Goal: Information Seeking & Learning: Learn about a topic

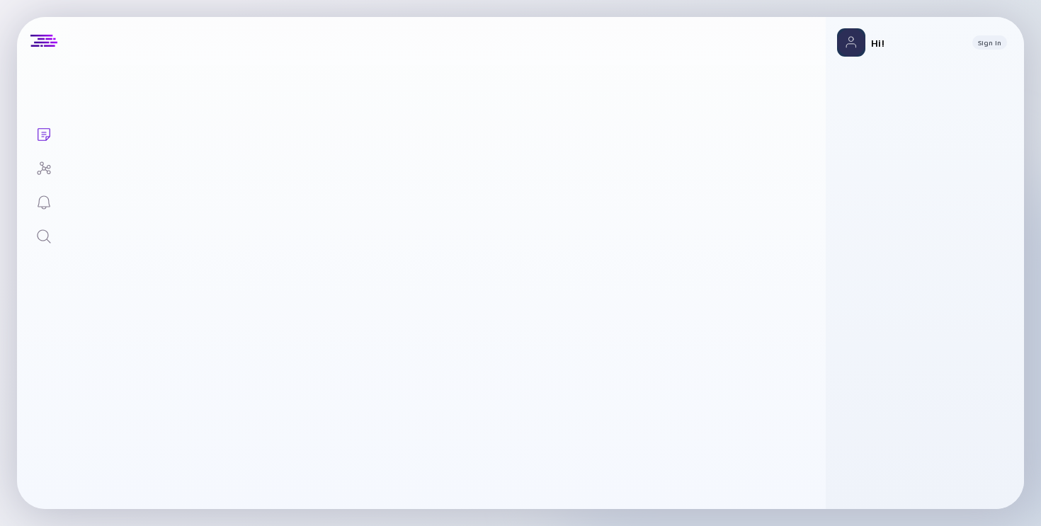
click at [40, 230] on icon "Search" at bounding box center [43, 236] width 13 height 13
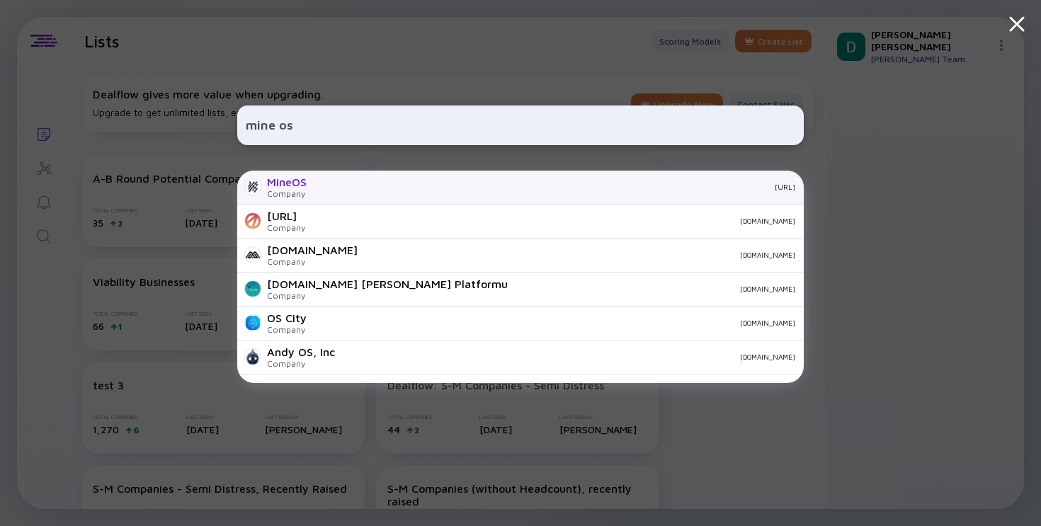
type input "mine os"
click at [359, 193] on div "MineOS Company [URL]" at bounding box center [520, 188] width 567 height 34
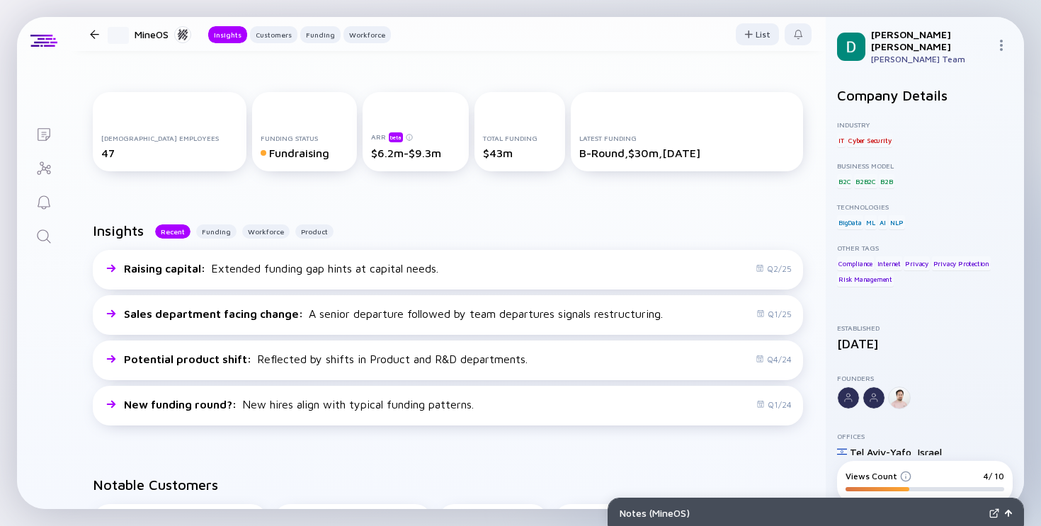
scroll to position [706, 0]
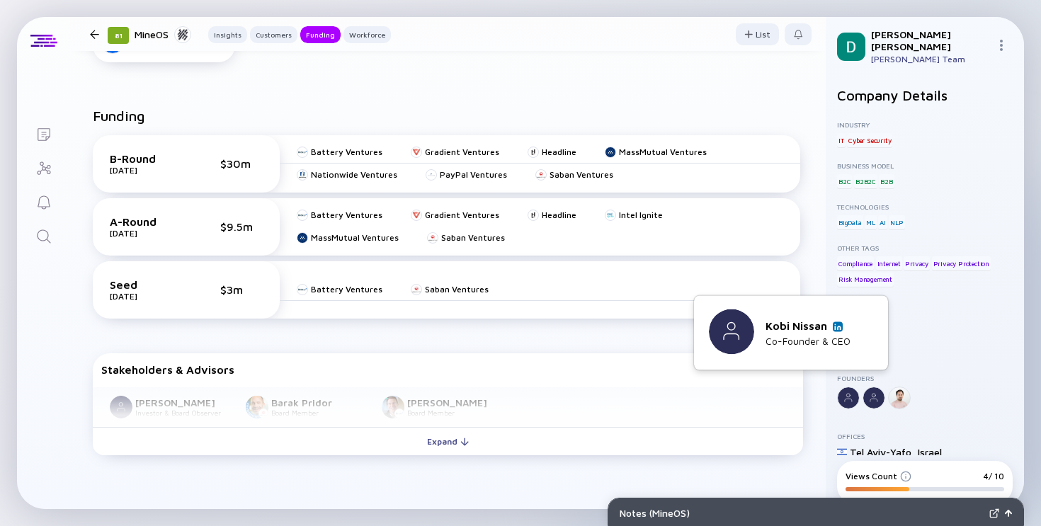
click at [838, 330] on link at bounding box center [838, 327] width 10 height 10
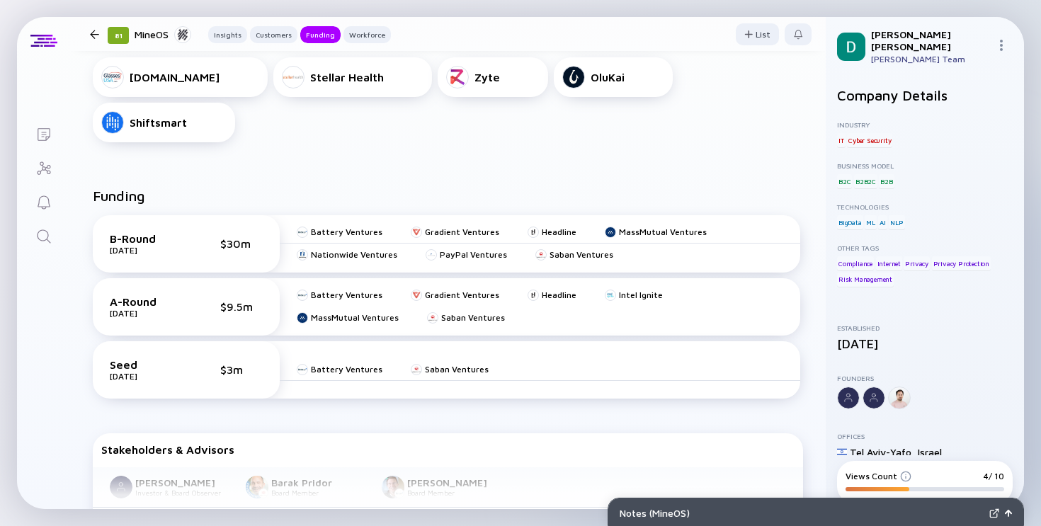
scroll to position [614, 0]
